Goal: Task Accomplishment & Management: Manage account settings

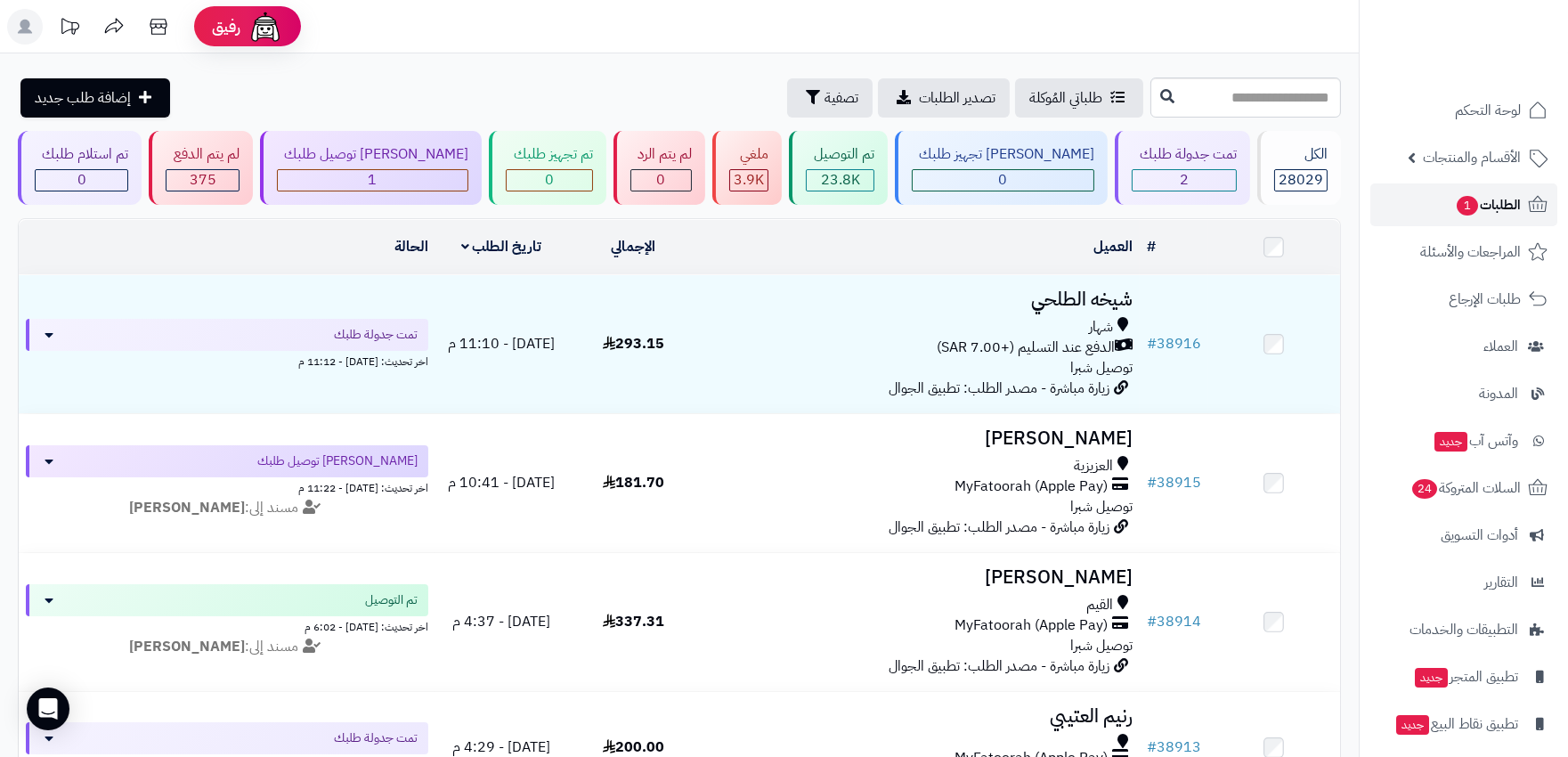
click at [1490, 205] on span "الطلبات 1" at bounding box center [1488, 205] width 65 height 25
click at [1512, 198] on span "الطلبات 1" at bounding box center [1488, 205] width 65 height 25
click at [1523, 223] on link "الطلبات 1" at bounding box center [1464, 205] width 187 height 43
click at [1517, 210] on span "الطلبات 1" at bounding box center [1488, 205] width 65 height 25
